Goal: Transaction & Acquisition: Purchase product/service

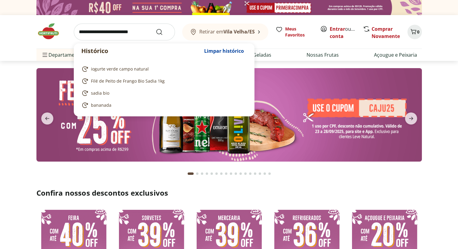
click at [104, 35] on input "search" at bounding box center [124, 32] width 101 height 17
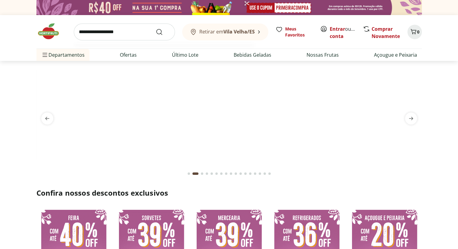
type input "**********"
click at [156, 28] on button "Submit Search" at bounding box center [163, 31] width 14 height 7
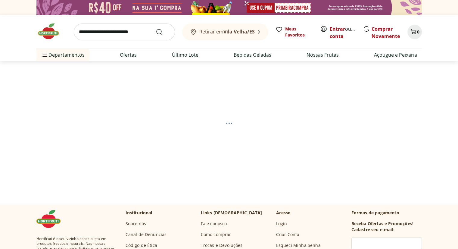
select select "**********"
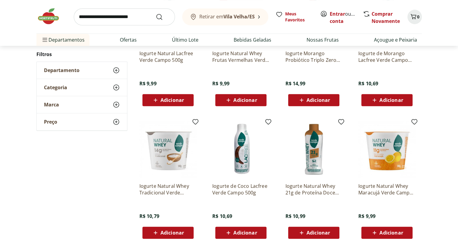
scroll to position [301, 0]
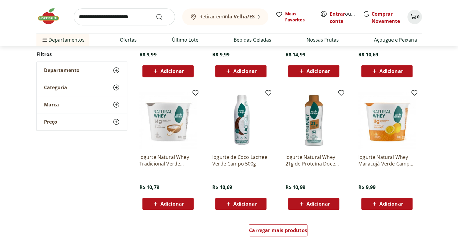
click at [174, 206] on span "Adicionar" at bounding box center [168, 203] width 32 height 7
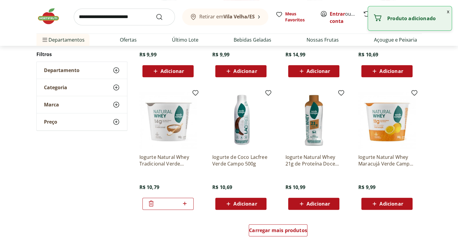
click at [185, 203] on icon at bounding box center [185, 203] width 8 height 7
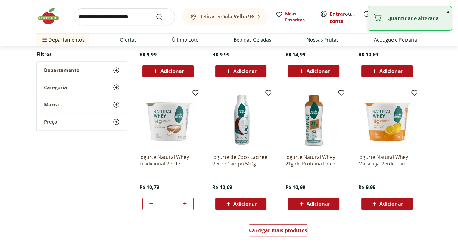
click at [185, 203] on icon at bounding box center [185, 203] width 8 height 7
type input "*"
click at [205, 222] on div "Carregar mais produtos" at bounding box center [278, 231] width 292 height 29
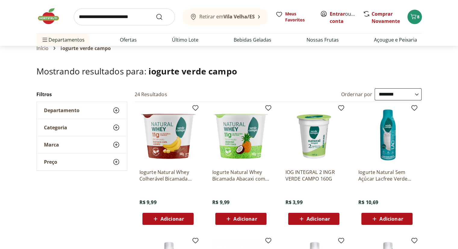
scroll to position [0, 0]
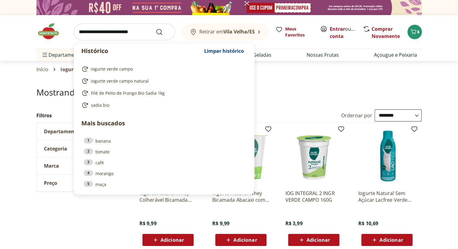
click at [108, 33] on input "search" at bounding box center [124, 32] width 101 height 17
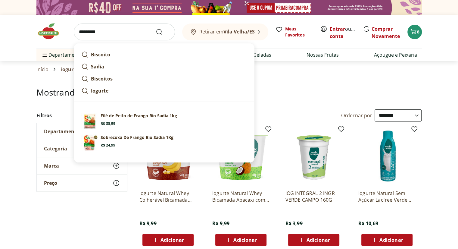
type input "*********"
click at [156, 28] on button "Submit Search" at bounding box center [163, 31] width 14 height 7
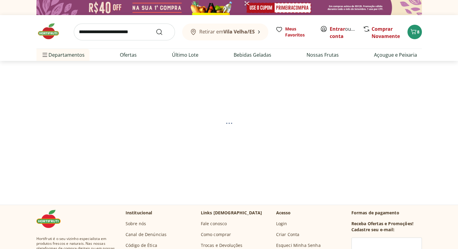
select select "**********"
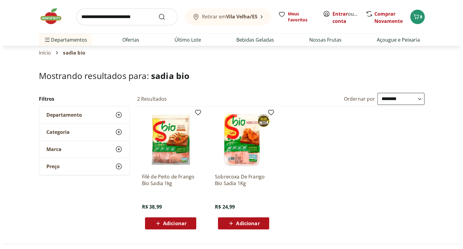
scroll to position [30, 0]
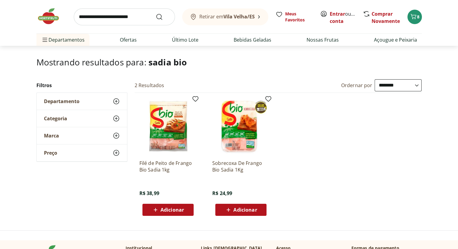
click at [167, 209] on span "Adicionar" at bounding box center [173, 209] width 24 height 5
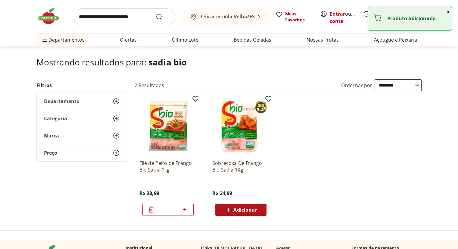
click at [183, 209] on icon at bounding box center [185, 209] width 8 height 7
type input "*"
click at [244, 208] on span "Adicionar" at bounding box center [246, 209] width 24 height 5
click at [307, 200] on ul "Filé de Peito de Frango Bio Sadia 1kg R$ 38,99 * Sobrecoxa De Frango Bio Sadia …" at bounding box center [279, 157] width 288 height 128
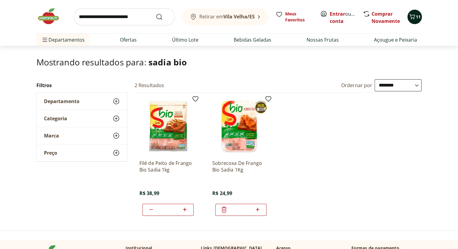
click at [417, 16] on span "11" at bounding box center [418, 17] width 5 height 6
